Goal: Transaction & Acquisition: Purchase product/service

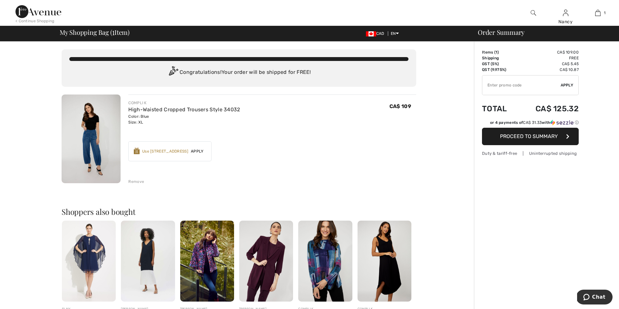
click at [525, 137] on span "Proceed to Summary" at bounding box center [529, 136] width 58 height 6
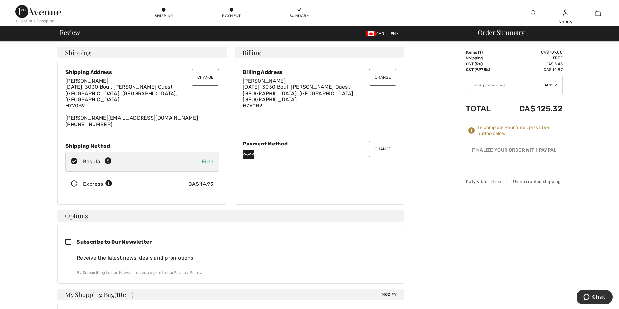
click at [380, 142] on button "Change" at bounding box center [382, 149] width 27 height 17
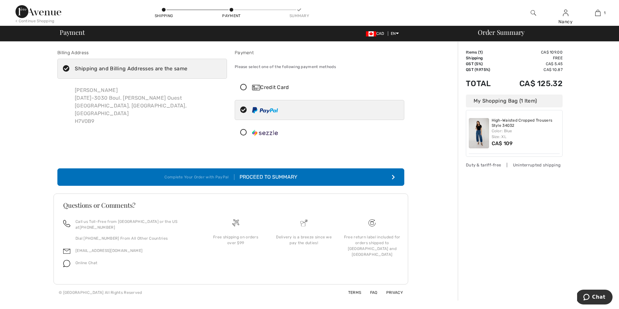
click at [243, 86] on icon at bounding box center [243, 87] width 17 height 7
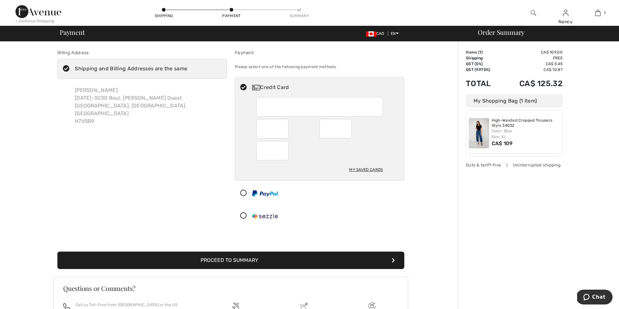
click at [240, 260] on button "Proceed to Summary" at bounding box center [230, 259] width 347 height 17
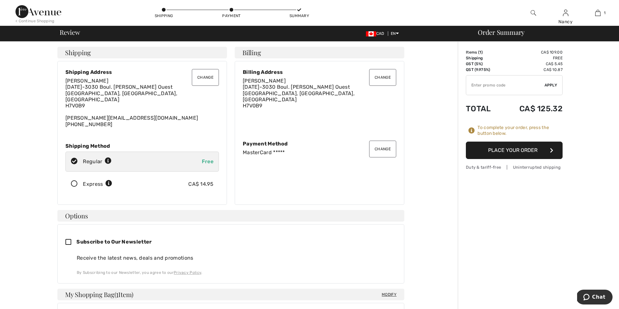
click at [517, 148] on button "Place Your Order" at bounding box center [514, 150] width 97 height 17
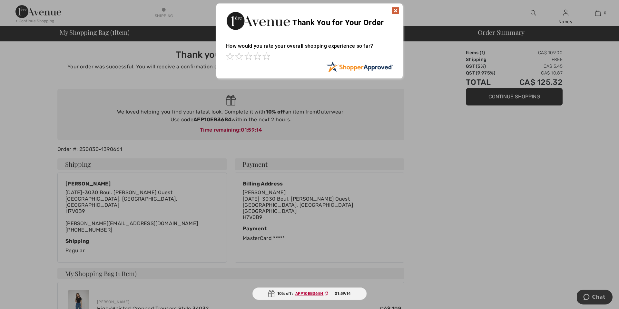
click at [396, 9] on img at bounding box center [396, 11] width 8 height 8
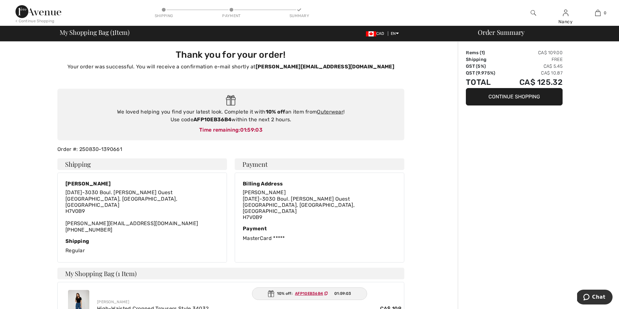
click at [326, 293] on icon at bounding box center [326, 293] width 4 height 4
click at [334, 112] on link "Outerwear" at bounding box center [330, 112] width 26 height 6
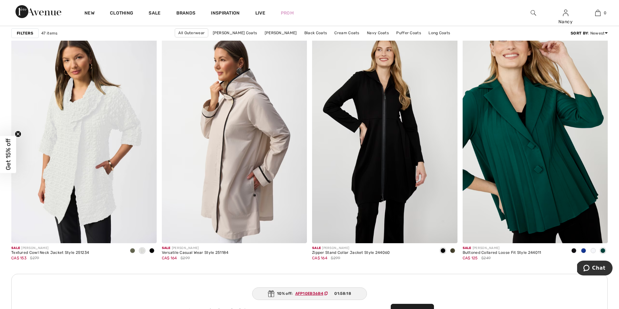
scroll to position [1634, 0]
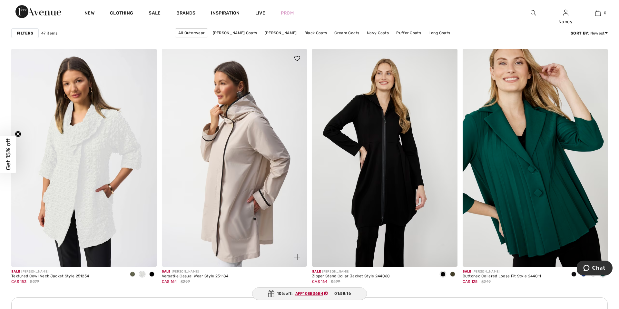
click at [257, 181] on img at bounding box center [234, 158] width 145 height 218
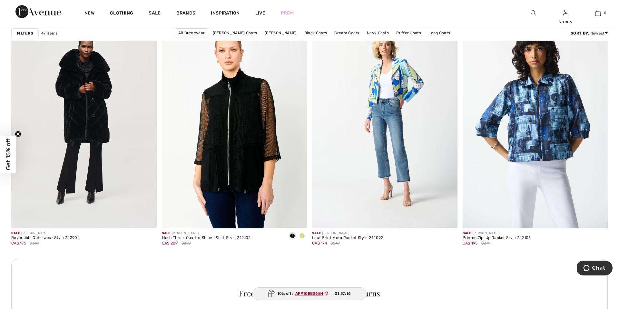
scroll to position [2777, 0]
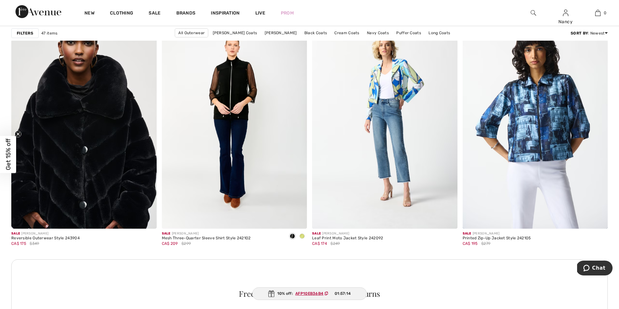
click at [84, 134] on img at bounding box center [83, 120] width 145 height 218
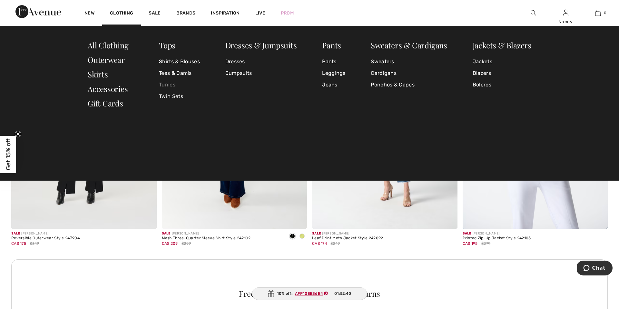
click at [172, 84] on link "Tunics" at bounding box center [179, 85] width 41 height 12
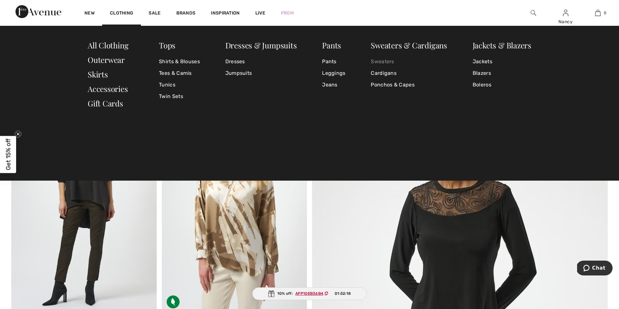
click at [389, 62] on link "Sweaters" at bounding box center [409, 62] width 76 height 12
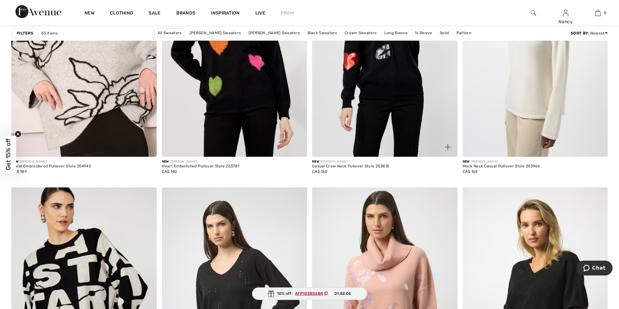
scroll to position [653, 0]
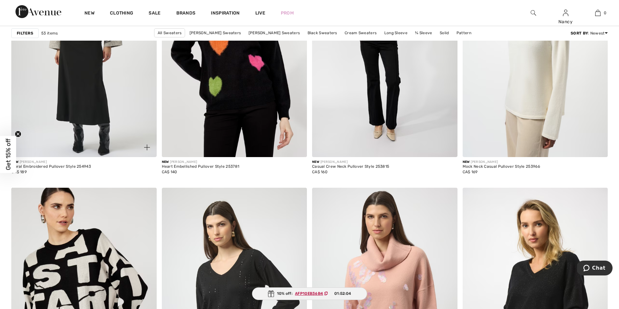
click at [100, 99] on img at bounding box center [83, 48] width 145 height 218
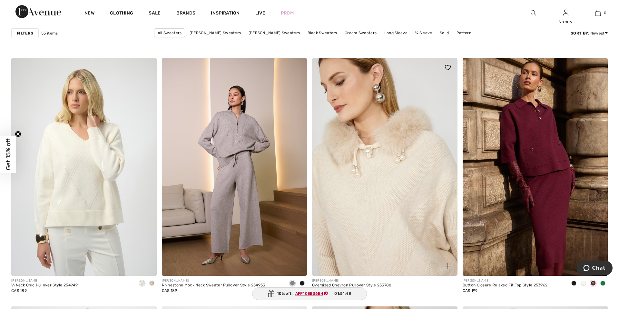
scroll to position [1128, 0]
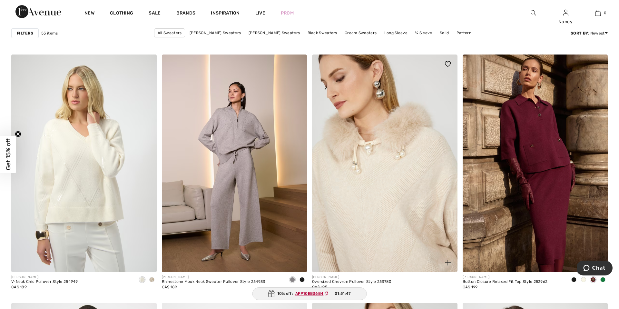
click at [397, 216] on img at bounding box center [384, 163] width 145 height 218
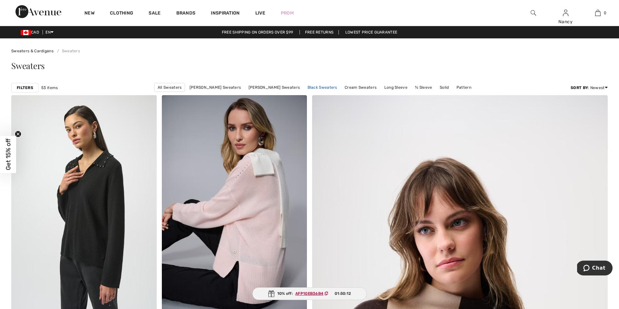
click at [319, 87] on link "Black Sweaters" at bounding box center [322, 87] width 36 height 8
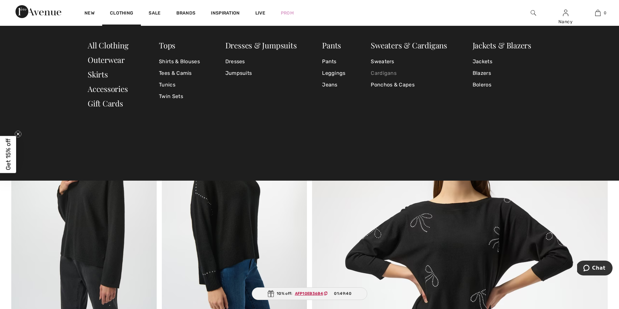
click at [387, 74] on link "Cardigans" at bounding box center [409, 73] width 76 height 12
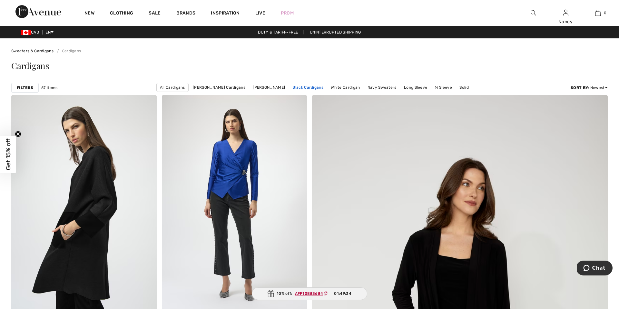
click at [315, 88] on link "Black Cardigans" at bounding box center [307, 87] width 37 height 8
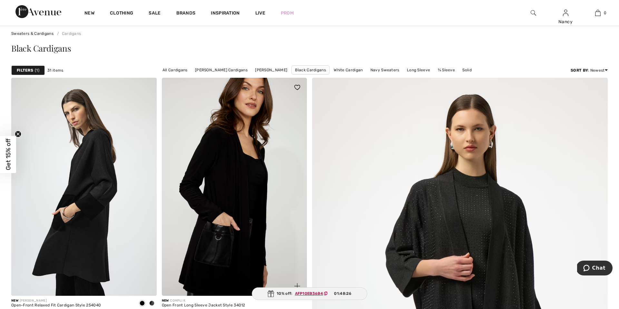
scroll to position [16, 0]
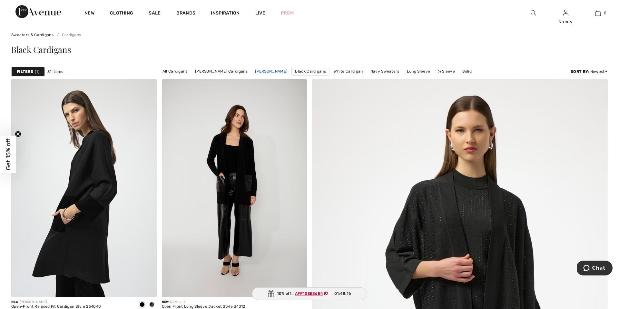
click at [267, 73] on link "[PERSON_NAME]" at bounding box center [271, 71] width 39 height 8
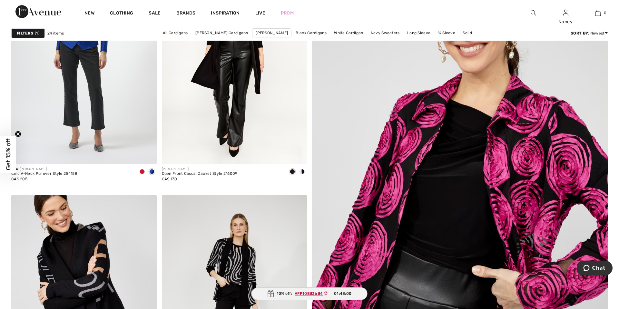
scroll to position [142, 0]
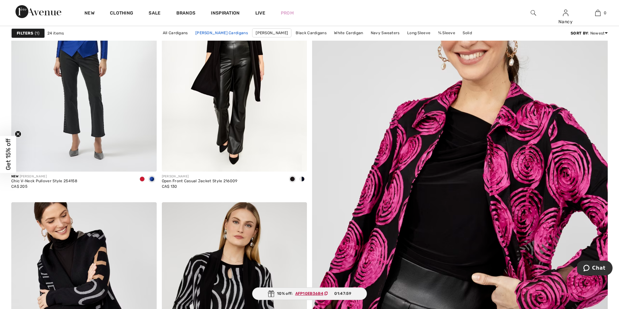
click at [215, 33] on link "[PERSON_NAME] Cardigans" at bounding box center [221, 33] width 59 height 8
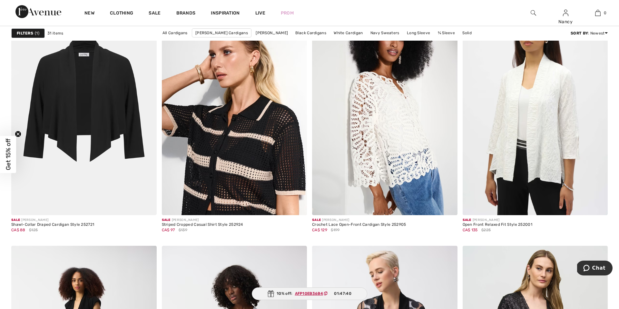
scroll to position [1164, 0]
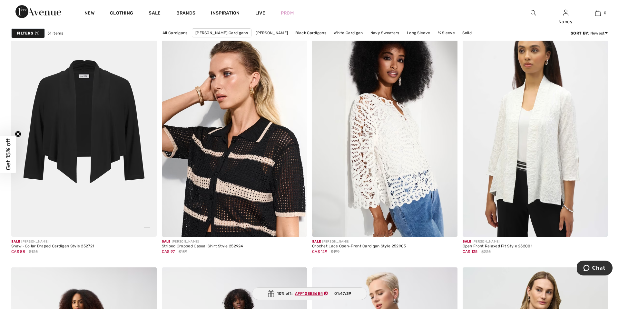
click at [113, 113] on img at bounding box center [83, 128] width 145 height 218
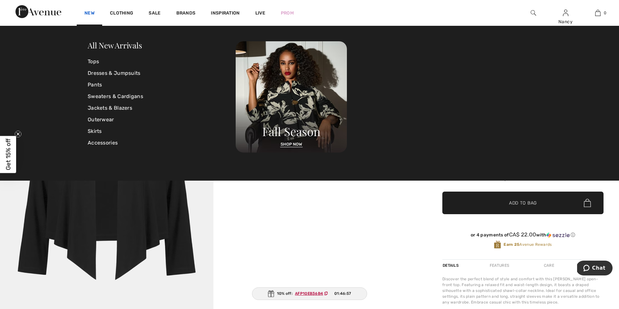
click at [93, 12] on link "New" at bounding box center [89, 13] width 10 height 7
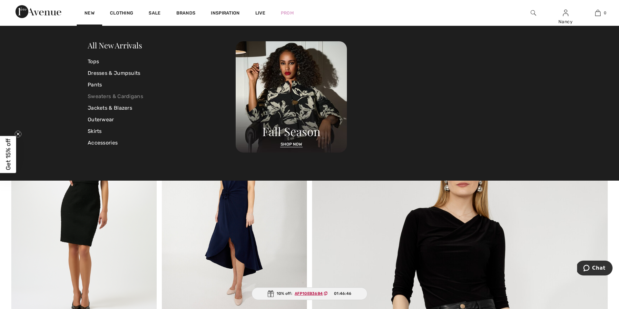
click at [102, 96] on link "Sweaters & Cardigans" at bounding box center [162, 97] width 148 height 12
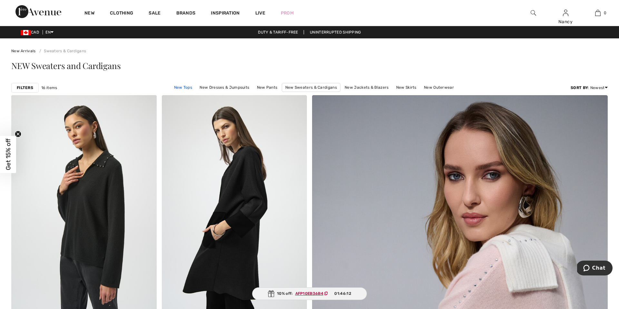
click at [182, 87] on link "New Tops" at bounding box center [183, 87] width 25 height 8
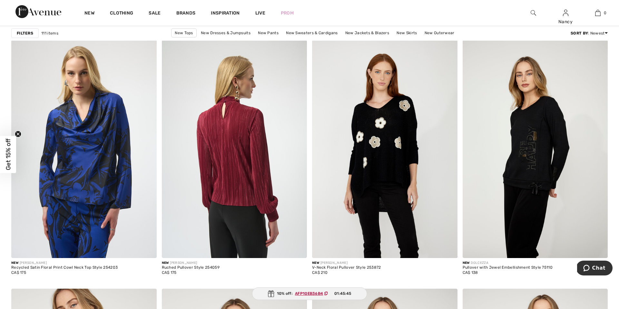
scroll to position [3086, 0]
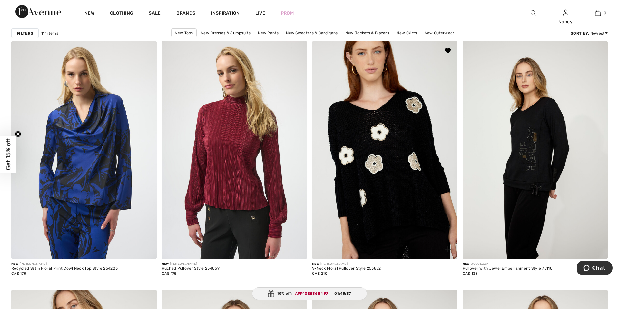
click at [384, 154] on img at bounding box center [384, 150] width 145 height 218
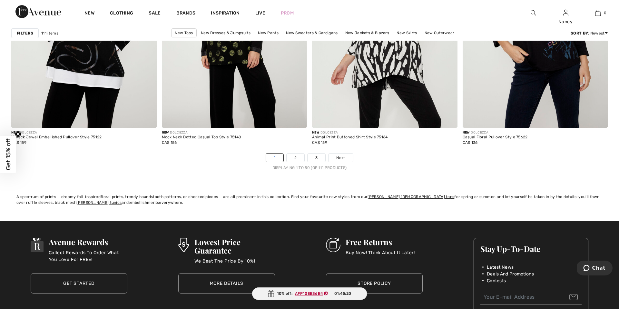
scroll to position [3709, 0]
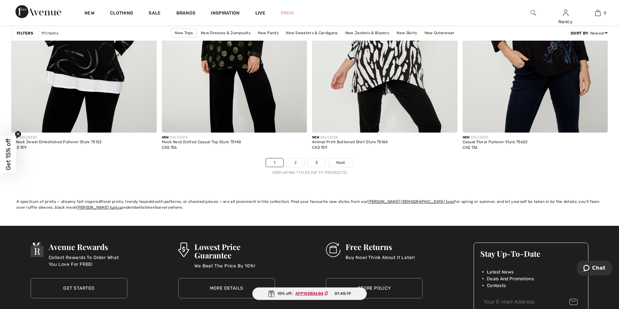
click at [294, 160] on link "2" at bounding box center [296, 162] width 18 height 8
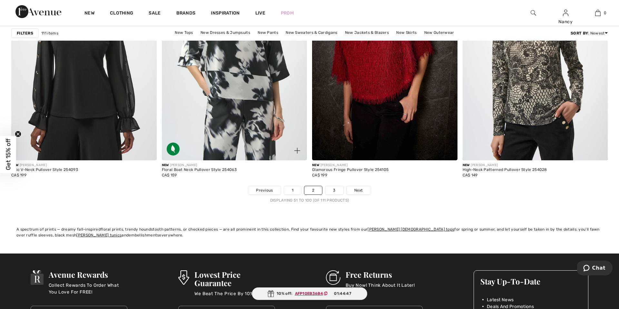
scroll to position [3699, 0]
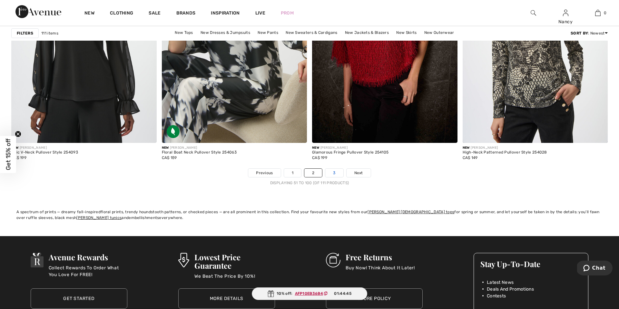
click at [335, 172] on link "3" at bounding box center [334, 173] width 18 height 8
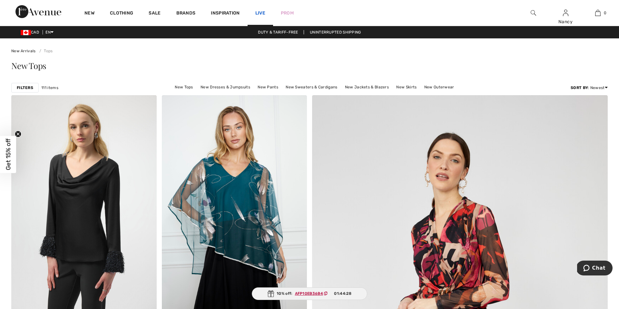
click at [258, 15] on link "Live" at bounding box center [260, 13] width 10 height 7
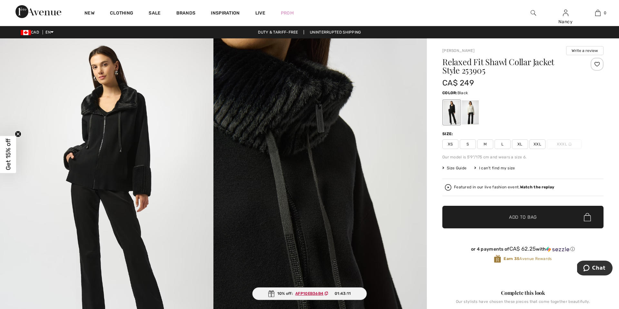
click at [599, 65] on div at bounding box center [597, 64] width 13 height 13
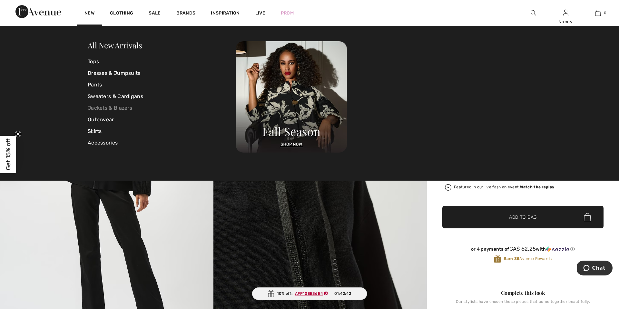
click at [107, 110] on link "Jackets & Blazers" at bounding box center [162, 108] width 148 height 12
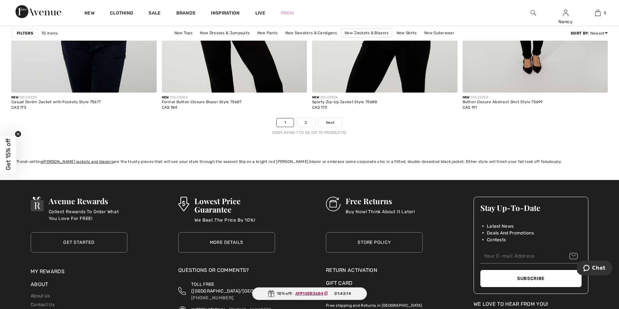
scroll to position [3753, 0]
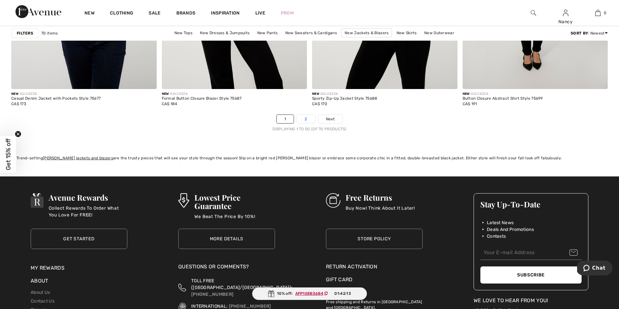
click at [309, 119] on link "2" at bounding box center [306, 119] width 18 height 8
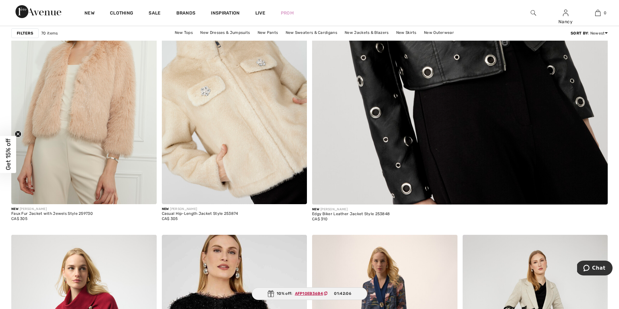
scroll to position [360, 0]
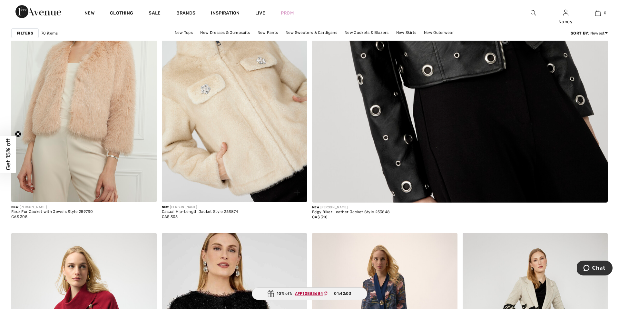
click at [219, 113] on img at bounding box center [234, 93] width 145 height 218
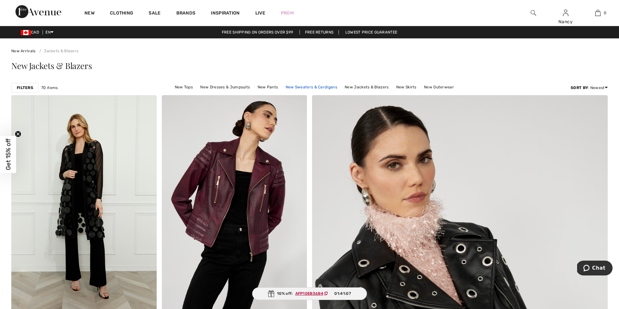
click at [297, 89] on link "New Sweaters & Cardigans" at bounding box center [311, 87] width 58 height 8
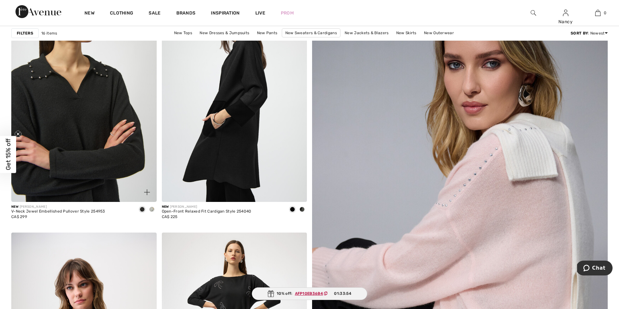
scroll to position [110, 0]
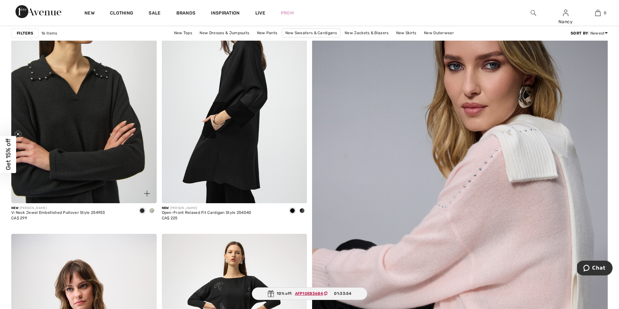
click at [111, 125] on img at bounding box center [83, 94] width 145 height 218
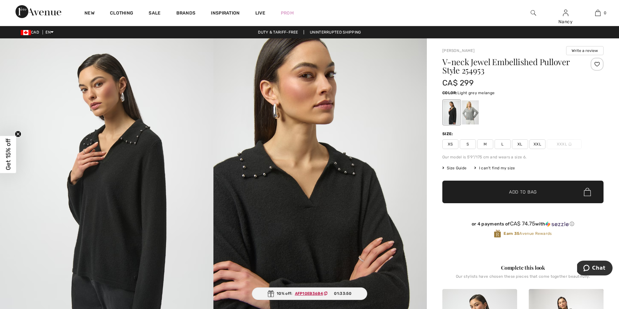
click at [470, 112] on div at bounding box center [470, 112] width 17 height 24
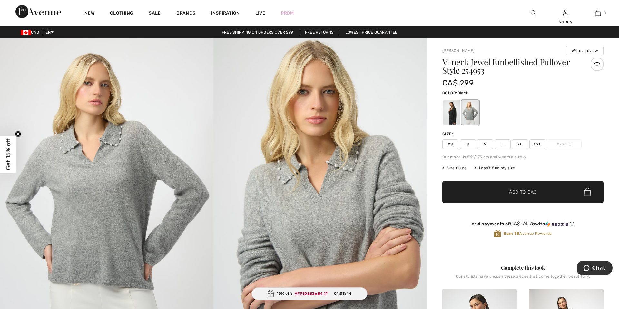
click at [447, 111] on div at bounding box center [451, 112] width 17 height 24
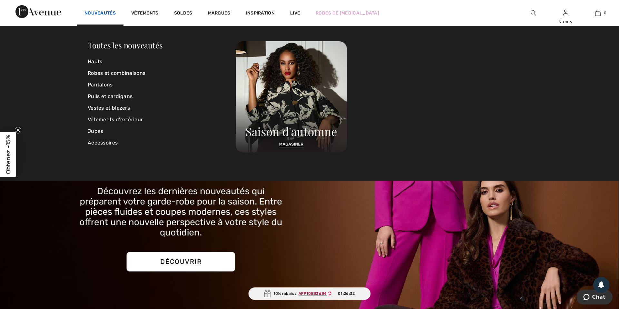
click at [98, 14] on link "Nouveautés" at bounding box center [99, 13] width 31 height 7
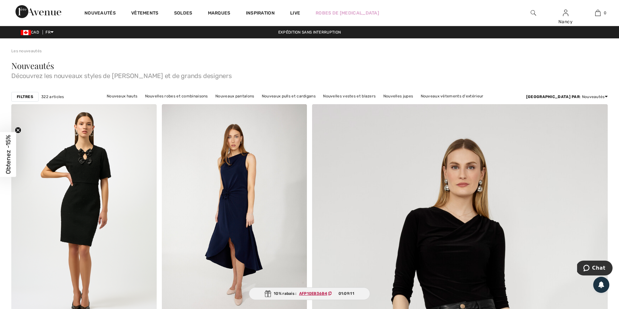
click at [533, 14] on img at bounding box center [533, 13] width 5 height 8
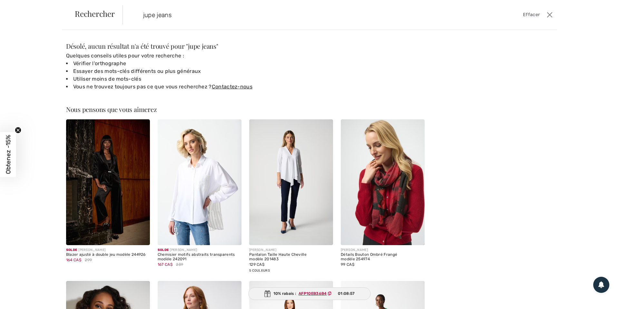
type input "jupe jeans"
click at [551, 14] on button "Ferme" at bounding box center [550, 15] width 10 height 10
